Goal: Information Seeking & Learning: Learn about a topic

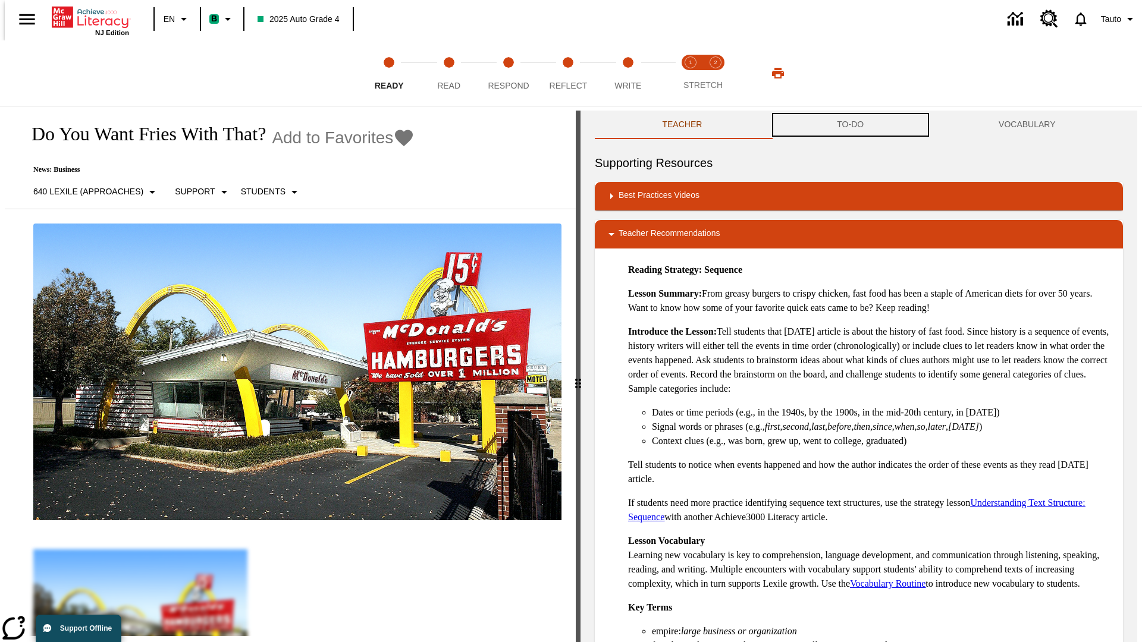
click at [850, 125] on button "TO-DO" at bounding box center [850, 125] width 162 height 29
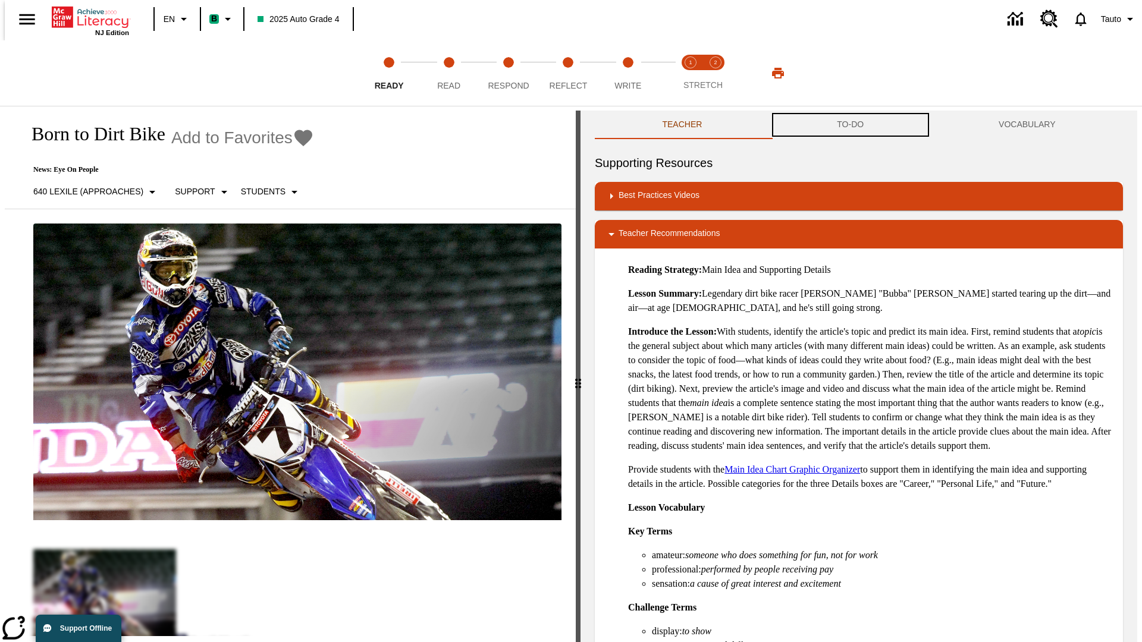
click at [850, 125] on button "TO-DO" at bounding box center [850, 125] width 162 height 29
